Goal: Task Accomplishment & Management: Manage account settings

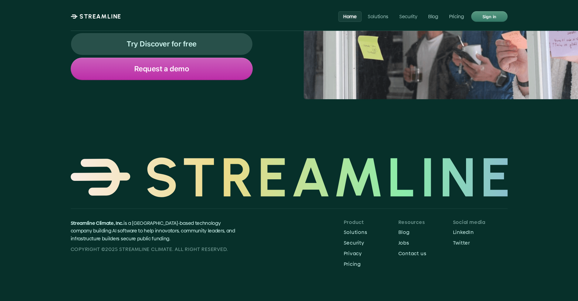
scroll to position [2566, 0]
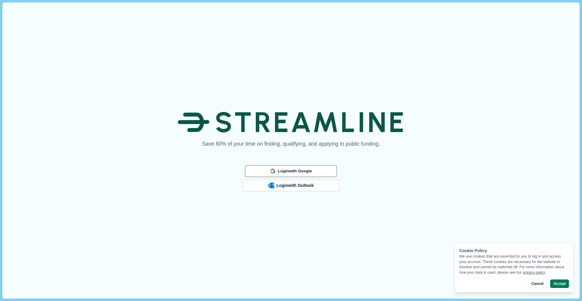
click at [296, 170] on span "Login with Google" at bounding box center [295, 170] width 34 height 5
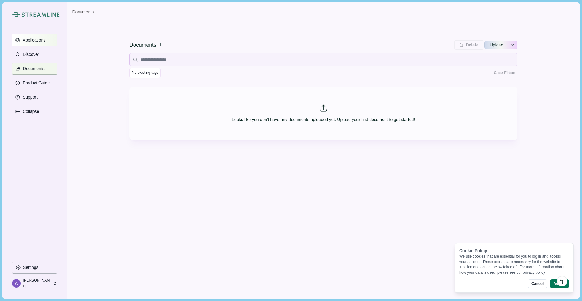
click at [38, 42] on p "Applications" at bounding box center [33, 40] width 25 height 5
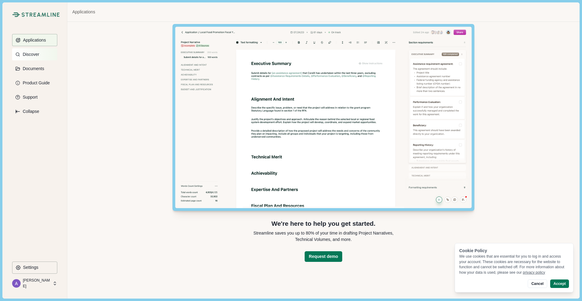
click at [33, 56] on p "Discover" at bounding box center [30, 54] width 19 height 5
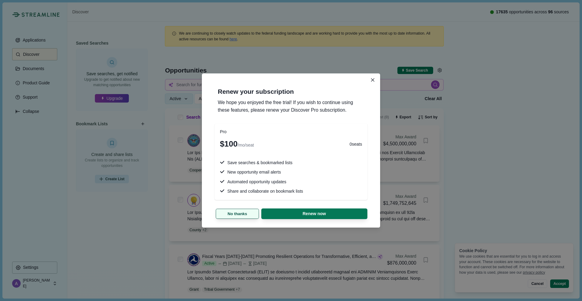
click at [230, 217] on button "No thanks" at bounding box center [237, 214] width 43 height 10
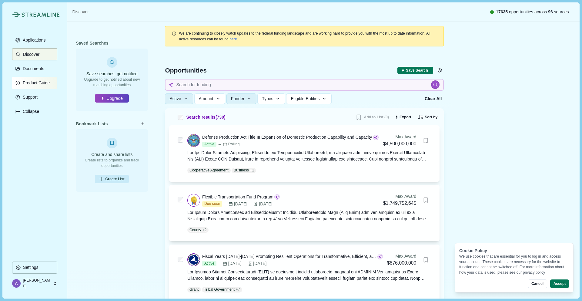
click at [35, 83] on p "Product Guide" at bounding box center [35, 82] width 29 height 5
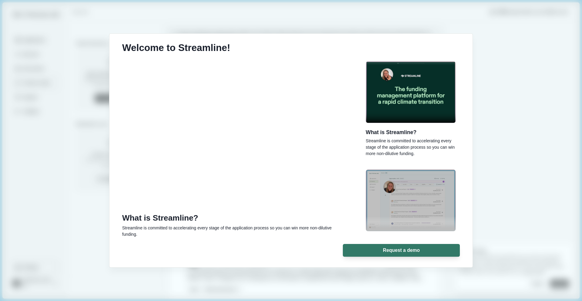
click at [533, 48] on div "Welcome to Streamline! What is Streamline? Streamline is committed to accelerat…" at bounding box center [291, 150] width 582 height 301
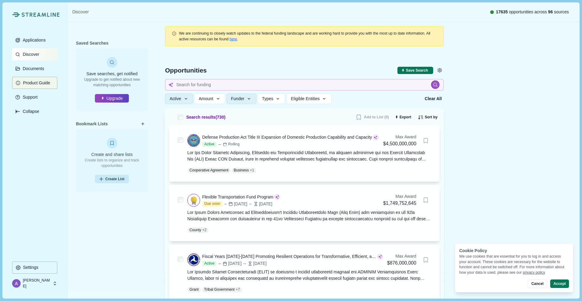
click at [37, 51] on button "Discover" at bounding box center [34, 54] width 45 height 12
click at [37, 66] on p "Documents" at bounding box center [33, 68] width 24 height 5
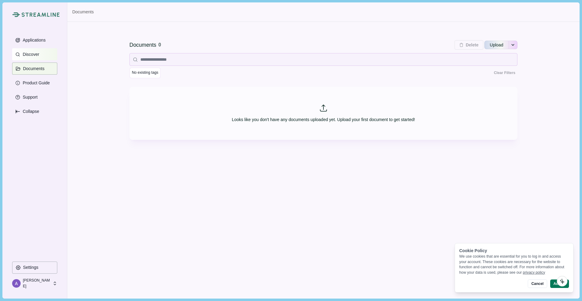
click at [32, 55] on p "Discover" at bounding box center [30, 54] width 19 height 5
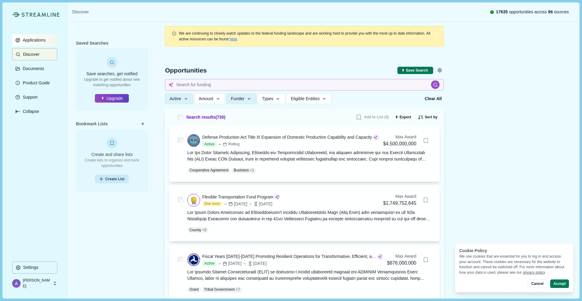
click at [35, 39] on p "Applications" at bounding box center [33, 40] width 25 height 5
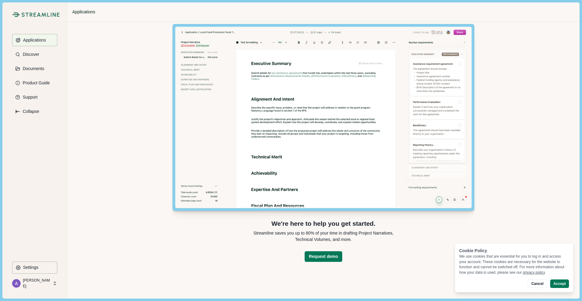
click at [86, 13] on p "Applications" at bounding box center [83, 12] width 23 height 6
click at [30, 281] on p "[PERSON_NAME]" at bounding box center [37, 283] width 28 height 11
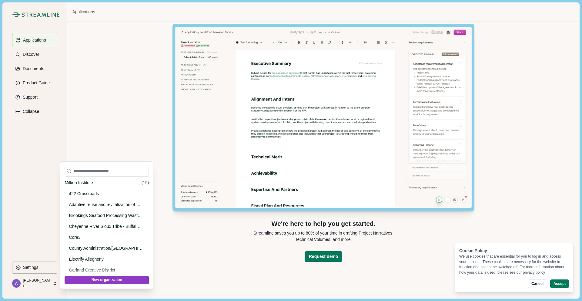
scroll to position [12, 0]
click at [106, 171] on input at bounding box center [107, 171] width 84 height 11
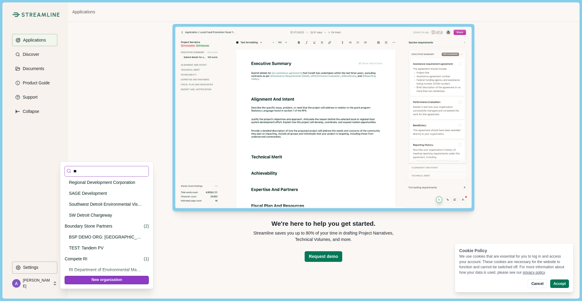
scroll to position [0, 0]
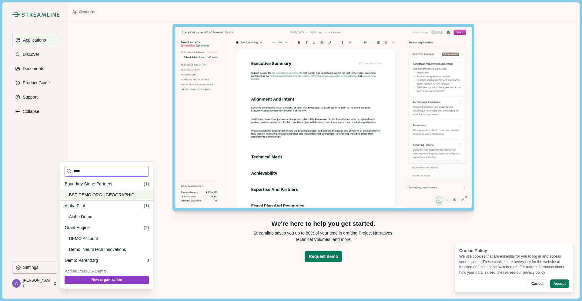
type input "****"
click at [116, 195] on p "BSP DEMO ORG: [GEOGRAPHIC_DATA], [US_STATE]" at bounding box center [106, 195] width 74 height 6
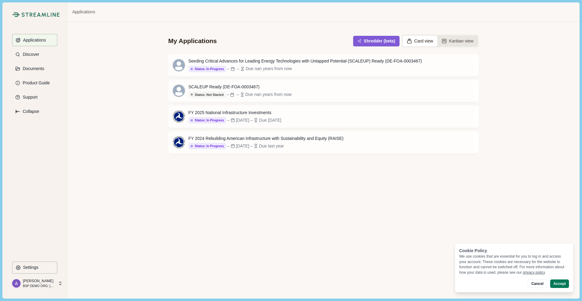
click at [454, 42] on button "Kanban view" at bounding box center [458, 41] width 40 height 11
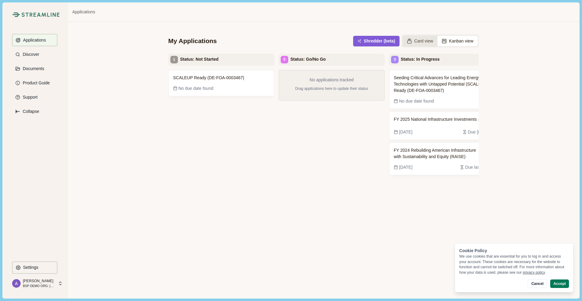
click at [411, 39] on button "Card view" at bounding box center [420, 41] width 35 height 11
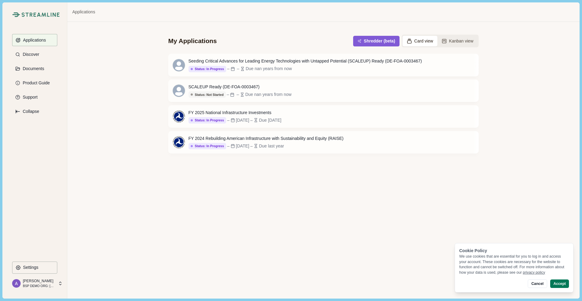
click at [36, 284] on p "BSP DEMO ORG: [GEOGRAPHIC_DATA], [US_STATE]" at bounding box center [39, 286] width 32 height 5
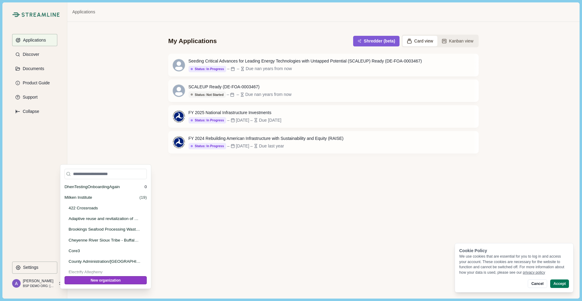
scroll to position [238, 0]
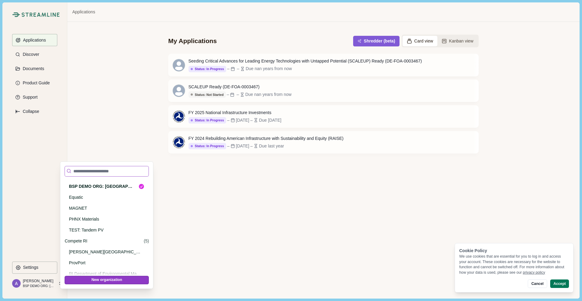
click at [111, 170] on input at bounding box center [107, 171] width 84 height 11
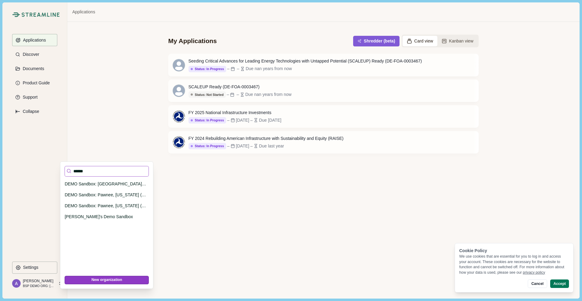
scroll to position [0, 0]
type input "******"
click at [117, 184] on p "DEMO Sandbox: [GEOGRAPHIC_DATA], [US_STATE]" at bounding box center [106, 184] width 82 height 6
